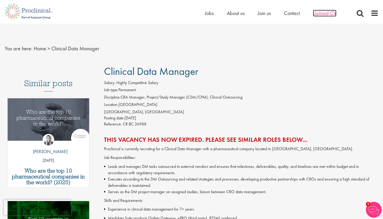
click at [324, 14] on span "Upload CV" at bounding box center [324, 13] width 23 height 7
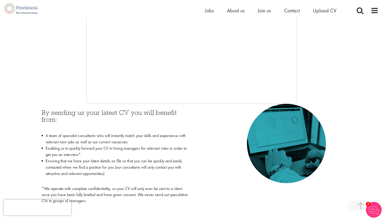
scroll to position [150, 0]
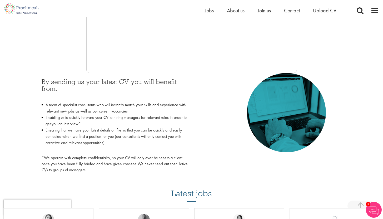
drag, startPoint x: 387, startPoint y: 83, endPoint x: 387, endPoint y: 95, distance: 12.4
click at [383, 95] on html "This website uses cookies. By continuing to use this site, you are giving your …" at bounding box center [191, 186] width 383 height 758
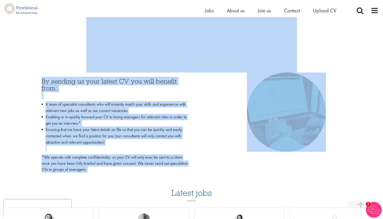
drag, startPoint x: 299, startPoint y: 45, endPoint x: 299, endPoint y: 78, distance: 32.9
click at [299, 78] on div "Start getting matched with new jobs as soon as they become available Please fol…" at bounding box center [192, 28] width 374 height 293
click at [218, 106] on div "By sending us your latest CV you will benefit from: A team of specialist consul…" at bounding box center [192, 123] width 308 height 103
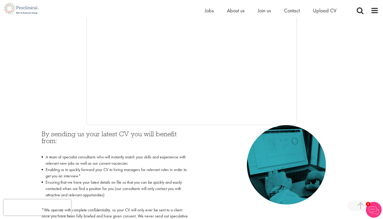
scroll to position [141, 0]
drag, startPoint x: 387, startPoint y: 57, endPoint x: 387, endPoint y: 98, distance: 40.1
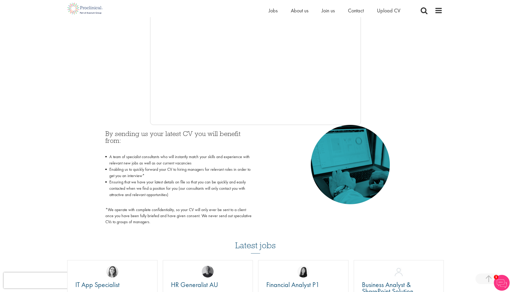
click at [383, 101] on div at bounding box center [256, 46] width 374 height 158
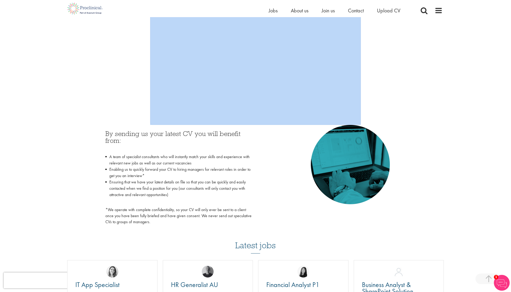
click at [383, 101] on div at bounding box center [256, 46] width 374 height 158
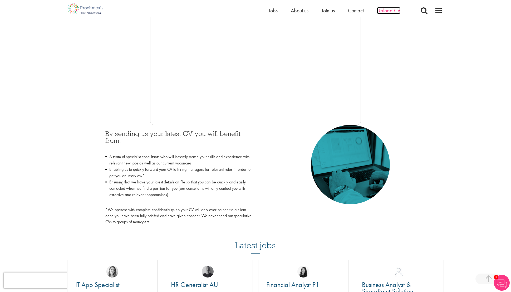
click at [383, 10] on span "Upload CV" at bounding box center [388, 10] width 23 height 7
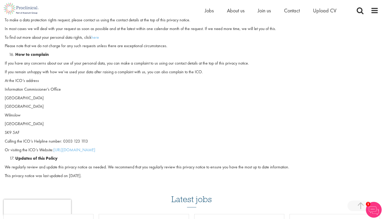
scroll to position [1365, 0]
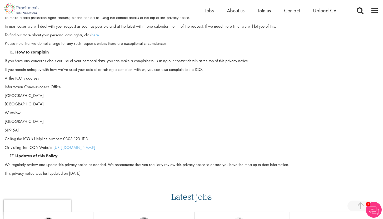
drag, startPoint x: 387, startPoint y: 14, endPoint x: 387, endPoint y: 169, distance: 154.7
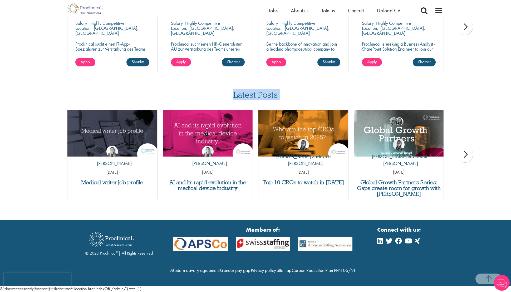
scroll to position [431, 0]
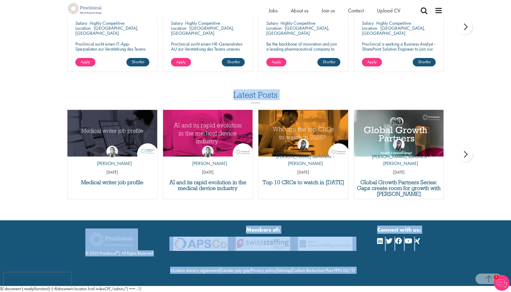
drag, startPoint x: 516, startPoint y: 40, endPoint x: 514, endPoint y: 234, distance: 194.8
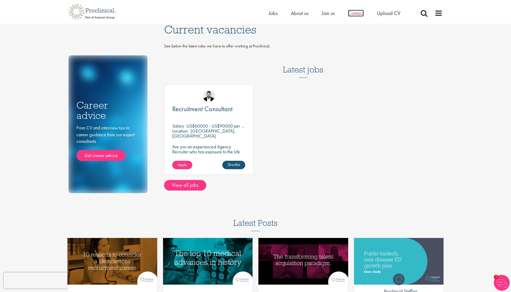
click at [359, 12] on span "Contact" at bounding box center [356, 13] width 16 height 7
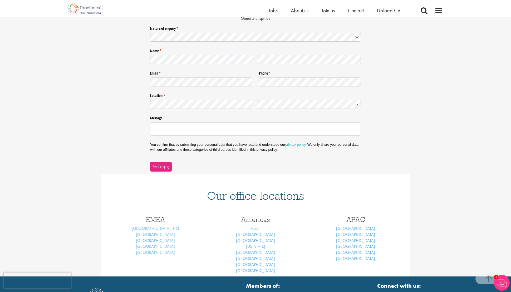
scroll to position [122, 0]
